Goal: Task Accomplishment & Management: Complete application form

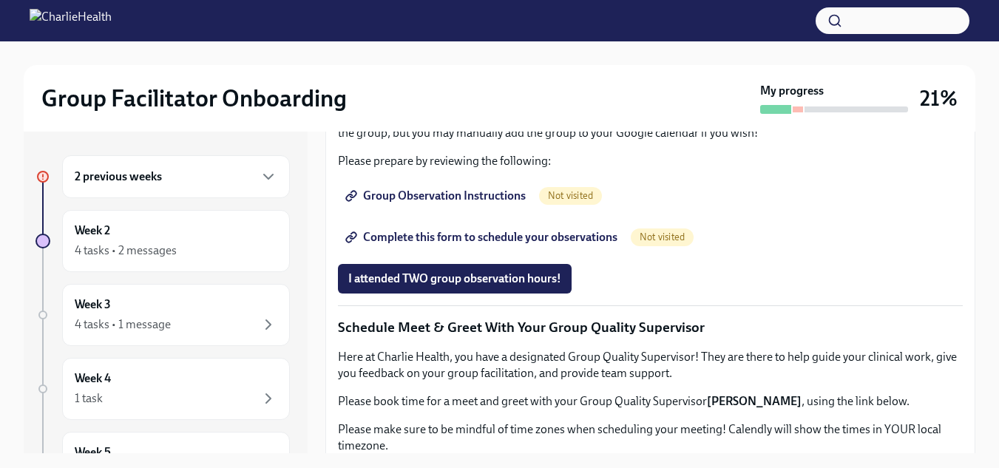
scroll to position [890, 0]
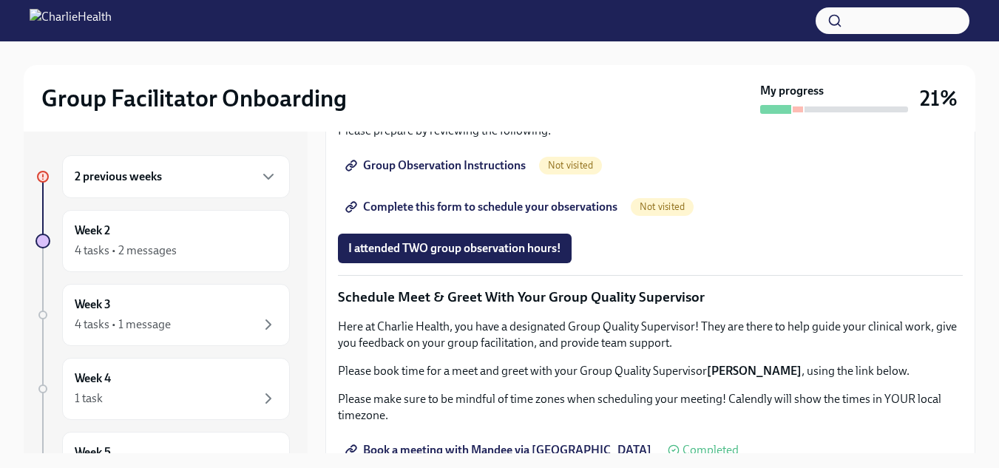
scroll to position [951, 0]
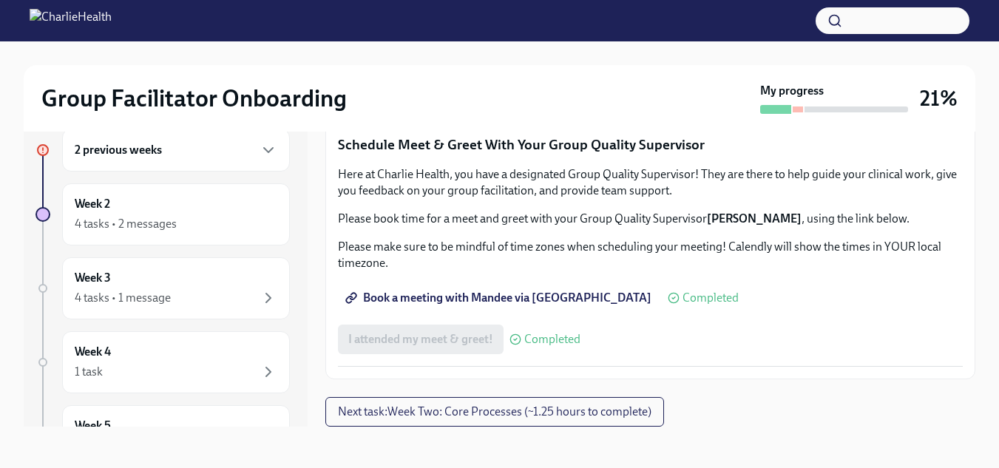
scroll to position [1221, 0]
click at [497, 21] on span "Group Observation Instructions" at bounding box center [436, 13] width 177 height 15
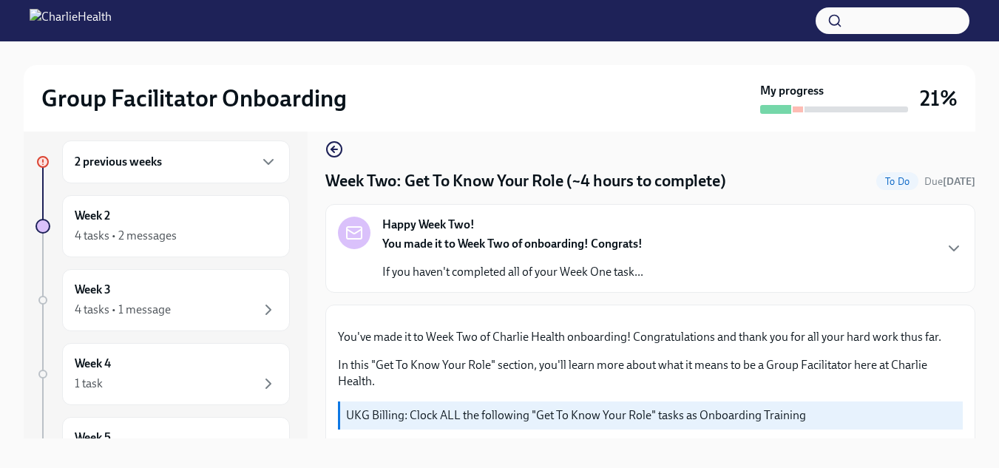
scroll to position [0, 0]
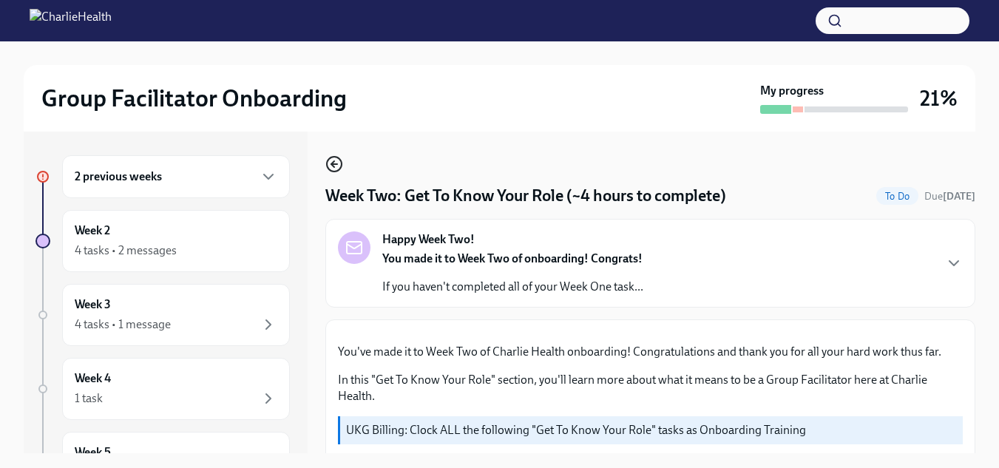
click at [334, 164] on icon "button" at bounding box center [334, 164] width 6 height 0
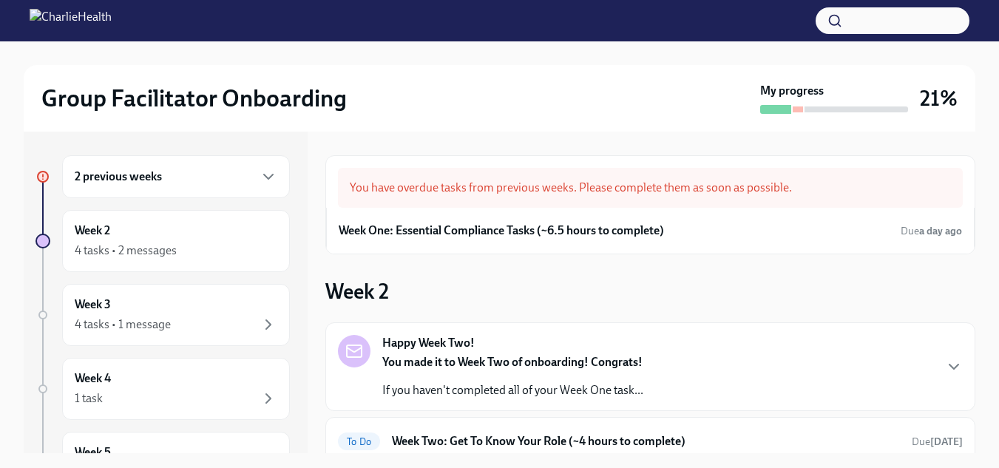
click at [801, 308] on div "Week 2 Happy Week Two! You made it to Week Two of onboarding! Congrats! If you …" at bounding box center [650, 472] width 650 height 389
click at [758, 188] on div "You have overdue tasks from previous weeks. Please complete them as soon as pos…" at bounding box center [650, 188] width 625 height 40
click at [260, 177] on icon "button" at bounding box center [269, 177] width 18 height 18
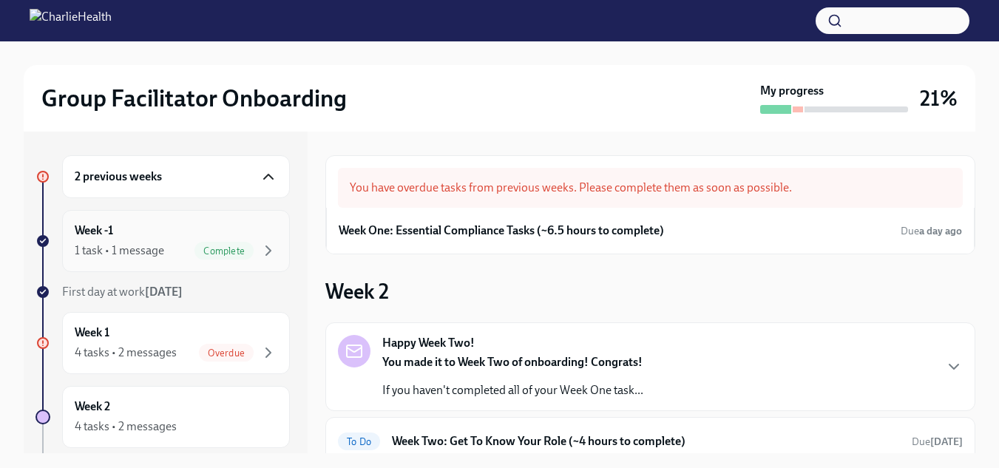
click at [190, 237] on div "Week -1 1 task • 1 message Complete" at bounding box center [176, 241] width 203 height 37
